Goal: Task Accomplishment & Management: Use online tool/utility

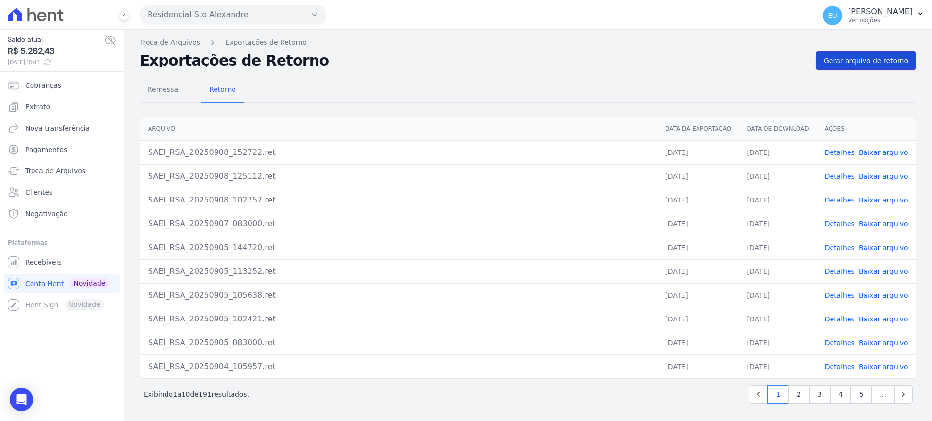
click at [870, 54] on link "Gerar arquivo de retorno" at bounding box center [866, 60] width 101 height 18
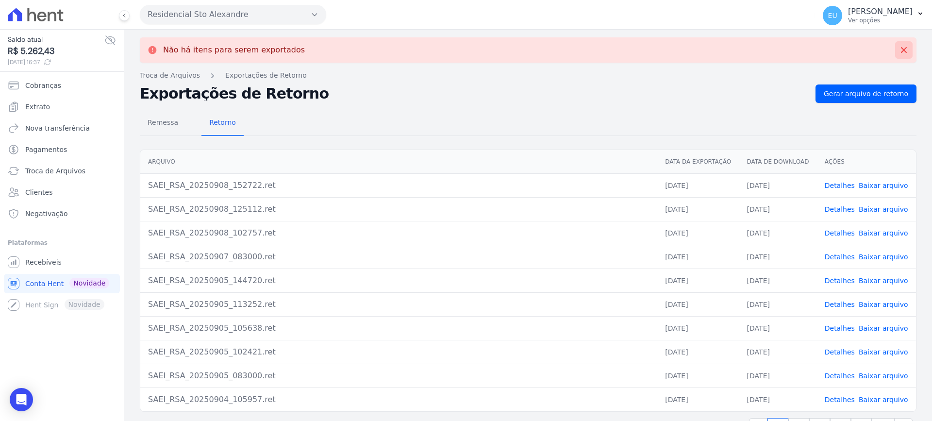
click at [899, 47] on icon at bounding box center [904, 50] width 10 height 10
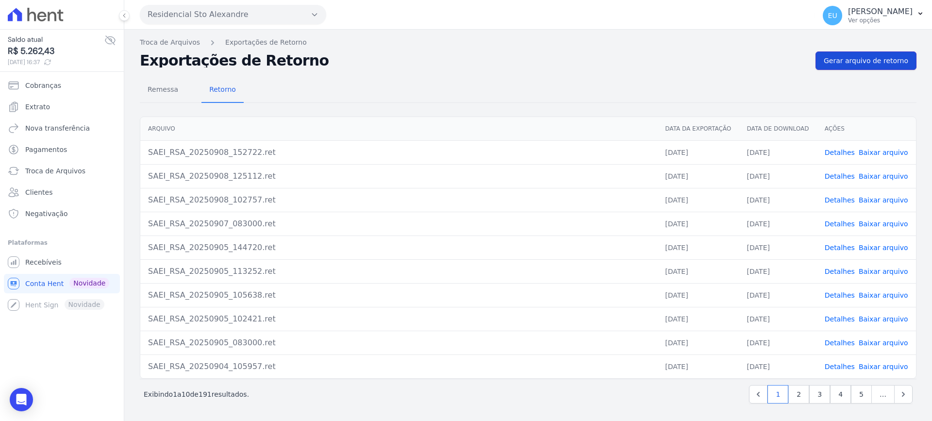
click at [869, 58] on span "Gerar arquivo de retorno" at bounding box center [866, 61] width 84 height 10
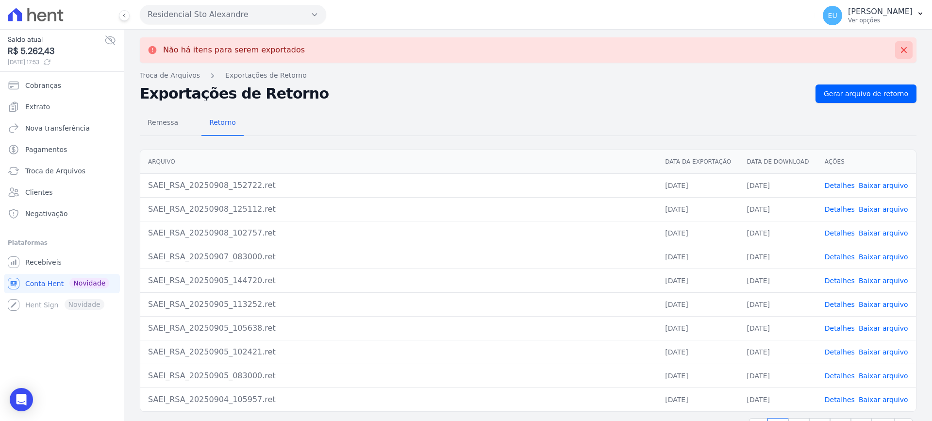
click at [901, 52] on icon at bounding box center [904, 50] width 6 height 6
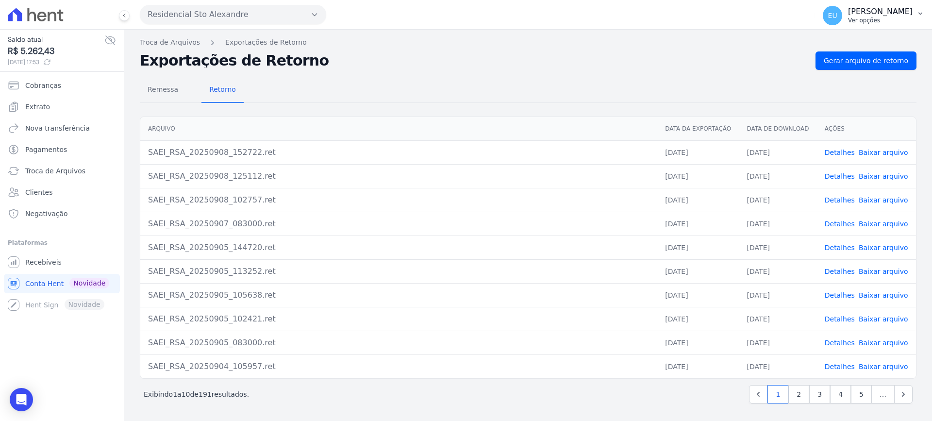
click at [919, 12] on icon "button" at bounding box center [921, 14] width 8 height 8
click at [882, 17] on p "Ver opções" at bounding box center [880, 21] width 65 height 8
click at [870, 17] on p "Ver opções" at bounding box center [880, 21] width 65 height 8
click at [850, 40] on link "Logout" at bounding box center [870, 41] width 124 height 17
